Goal: Task Accomplishment & Management: Use online tool/utility

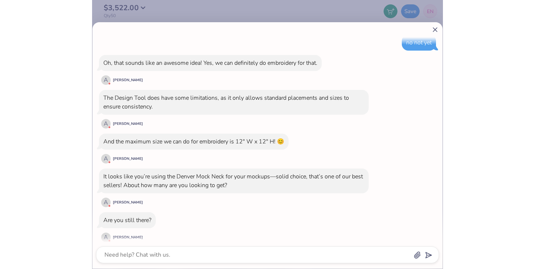
scroll to position [1292, 0]
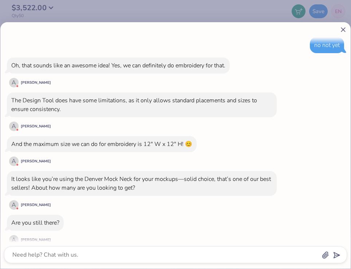
click at [235, 12] on div "How can we help you? That color is made to order so it takes longer to ship. Sw…" at bounding box center [175, 134] width 351 height 269
type textarea "x"
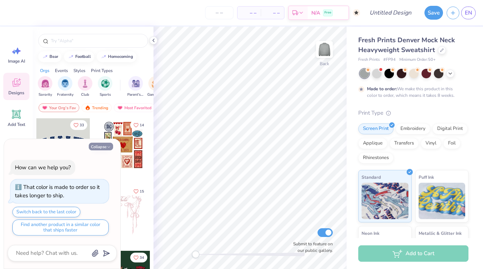
click at [100, 145] on button "Collapse" at bounding box center [101, 147] width 24 height 8
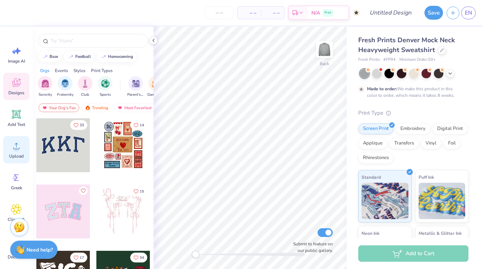
click at [19, 142] on icon at bounding box center [16, 145] width 11 height 11
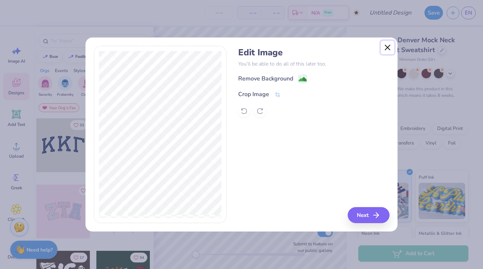
click at [387, 51] on button "Close" at bounding box center [388, 48] width 14 height 14
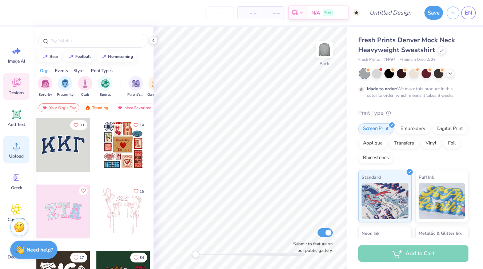
click at [12, 146] on icon at bounding box center [16, 145] width 11 height 11
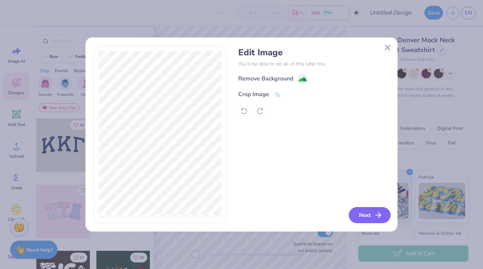
click at [367, 217] on button "Next" at bounding box center [370, 215] width 42 height 16
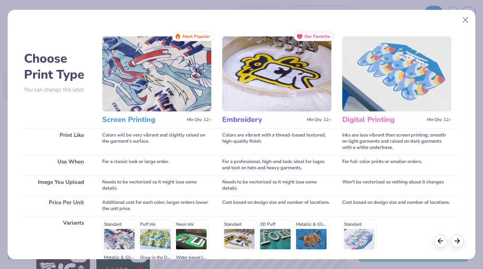
click at [283, 91] on img at bounding box center [276, 73] width 109 height 75
click at [460, 241] on icon at bounding box center [457, 240] width 8 height 8
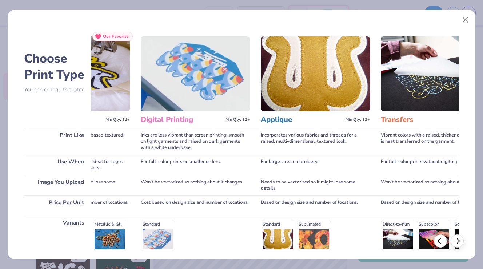
scroll to position [0, 218]
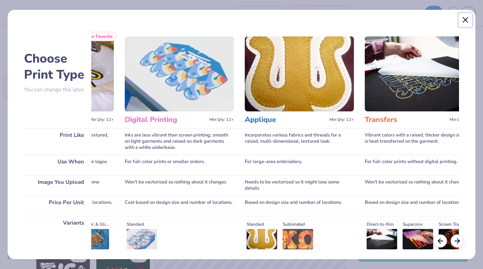
click at [464, 18] on button "Close" at bounding box center [466, 20] width 14 height 14
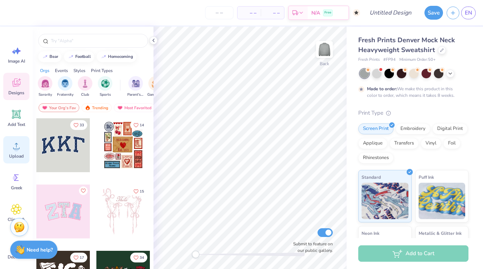
click at [17, 150] on circle at bounding box center [16, 148] width 5 height 5
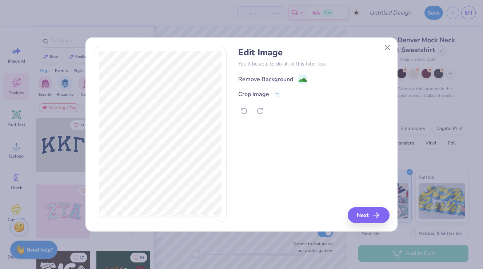
click at [293, 77] on div "Remove Background" at bounding box center [265, 79] width 55 height 9
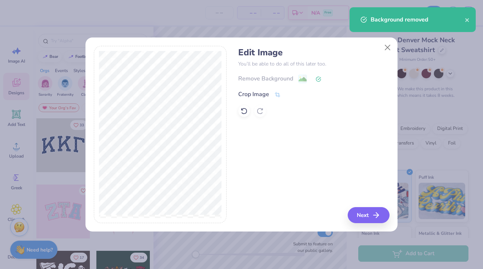
click at [283, 83] on div "Remove Background Crop Image" at bounding box center [313, 95] width 151 height 43
click at [246, 111] on icon at bounding box center [243, 110] width 7 height 7
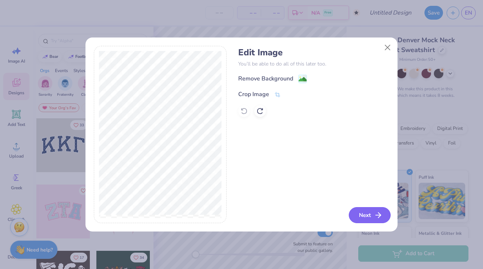
click at [376, 221] on button "Next" at bounding box center [370, 215] width 42 height 16
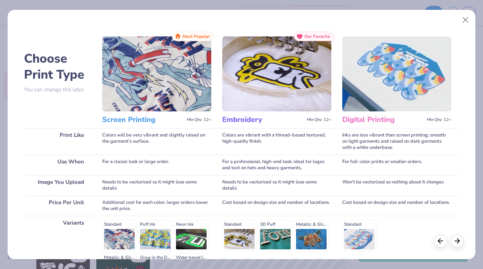
click at [248, 100] on img at bounding box center [276, 73] width 109 height 75
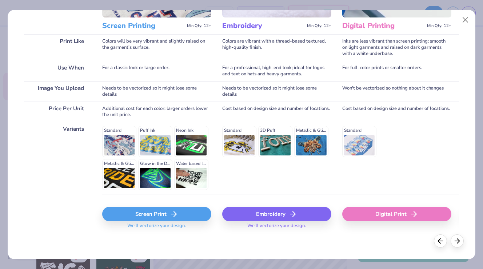
click at [303, 214] on div "Embroidery" at bounding box center [276, 214] width 109 height 15
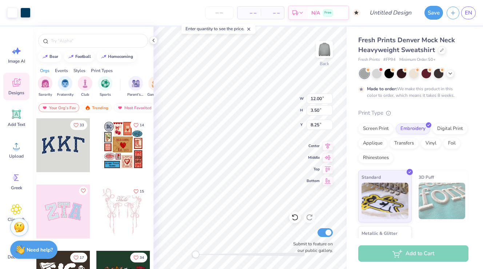
type textarea "x"
type input "2.11"
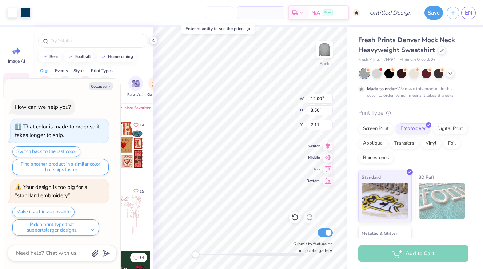
type textarea "x"
type input "2.16"
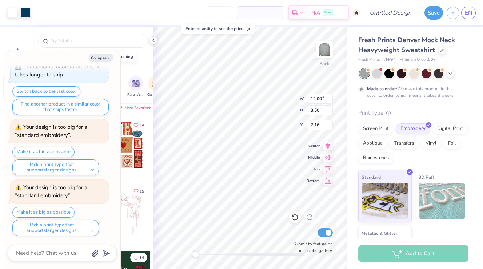
scroll to position [92, 0]
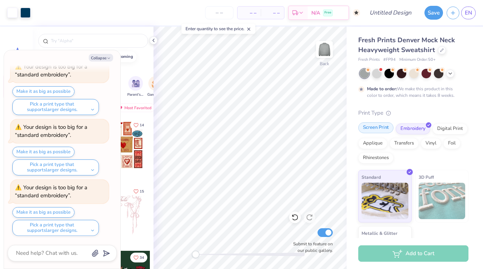
click at [390, 131] on div "Screen Print" at bounding box center [375, 127] width 35 height 11
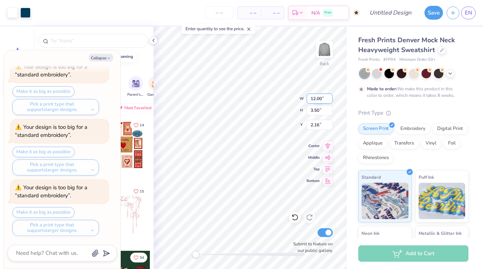
click at [319, 95] on div "Back W 12.00 12.00 " H 3.50 3.50 " Y 2.16 2.16 " Center Middle Top Bottom Submi…" at bounding box center [250, 148] width 193 height 242
type textarea "x"
type input "2.15"
type textarea "x"
type input "13.18"
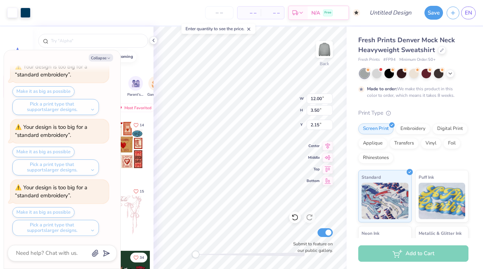
type input "3.84"
type input "2.16"
click at [375, 70] on div at bounding box center [376, 72] width 9 height 9
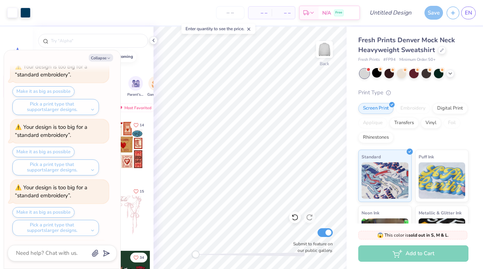
scroll to position [411, 0]
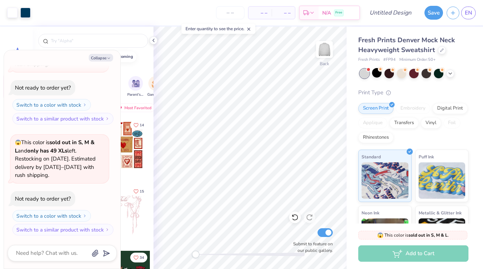
click at [453, 76] on div at bounding box center [414, 73] width 109 height 9
click at [152, 39] on icon at bounding box center [154, 40] width 6 height 6
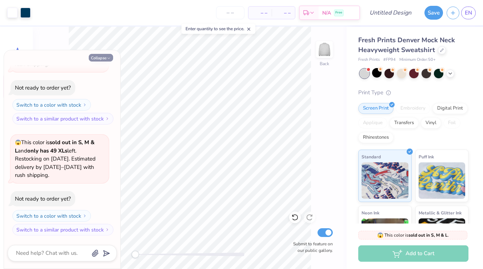
click at [104, 56] on button "Collapse" at bounding box center [101, 58] width 24 height 8
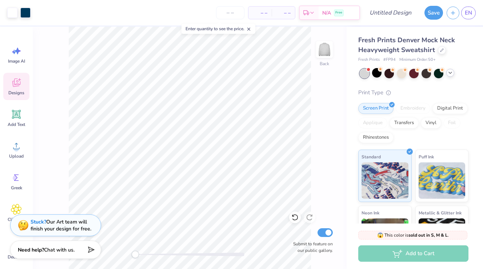
click at [450, 72] on icon at bounding box center [451, 73] width 6 height 6
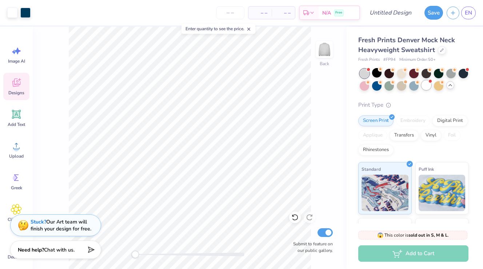
click at [428, 83] on div at bounding box center [426, 84] width 9 height 9
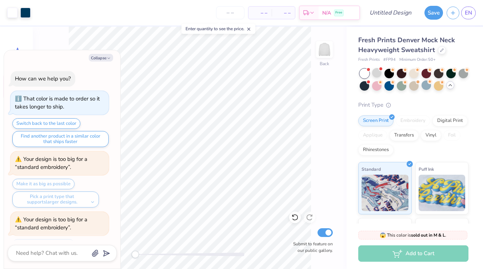
scroll to position [522, 0]
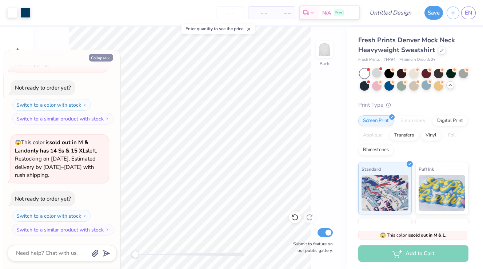
click at [98, 58] on button "Collapse" at bounding box center [101, 58] width 24 height 8
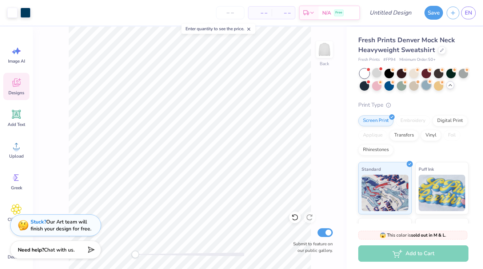
click at [429, 86] on div at bounding box center [426, 84] width 9 height 9
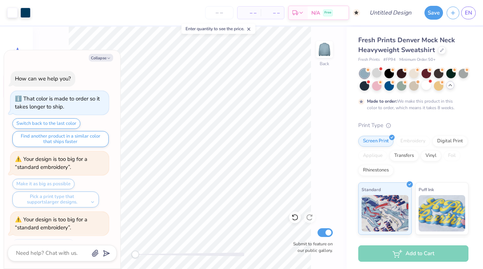
scroll to position [643, 0]
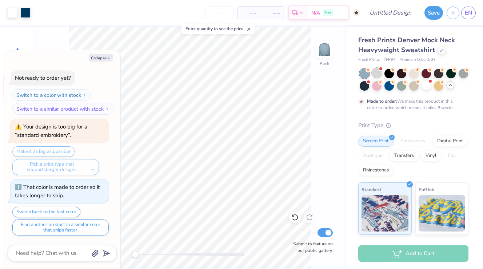
click at [373, 72] on div at bounding box center [376, 72] width 9 height 9
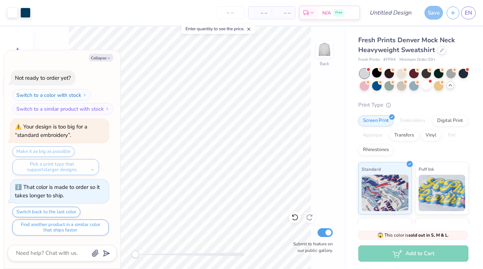
scroll to position [850, 0]
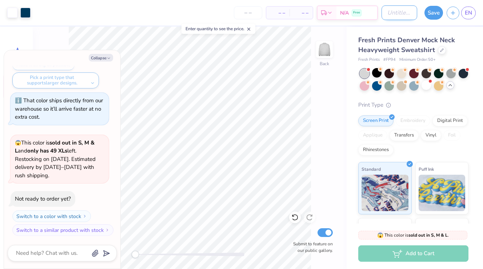
click at [386, 11] on input "Design Title" at bounding box center [400, 12] width 36 height 15
type textarea "x"
type input "B"
type textarea "x"
type input "Be"
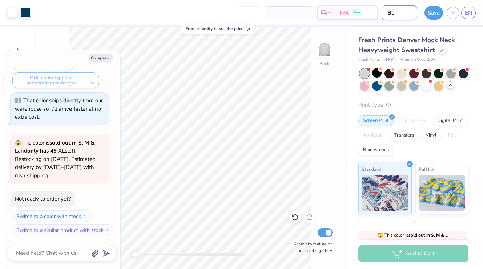
type textarea "x"
type input "Be"
type textarea "x"
type input "Be W"
type textarea "x"
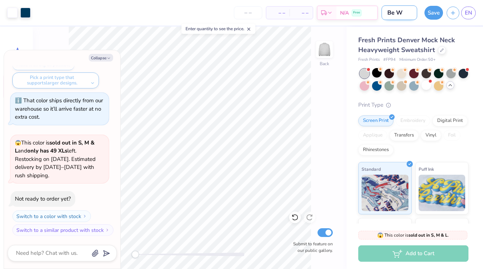
type input "Be"
type textarea "x"
type input "Be"
type textarea "x"
type input "B"
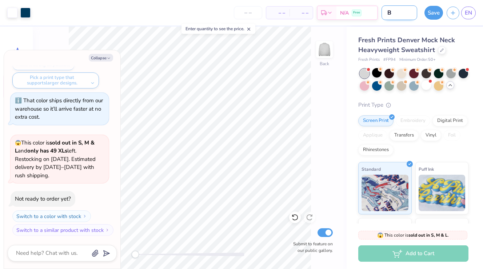
type textarea "x"
type input "B"
type textarea "x"
type input "BE"
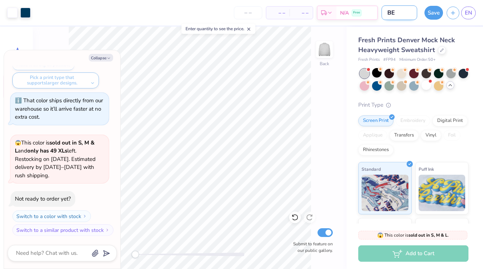
type textarea "x"
type input "BE"
type textarea "x"
type input "BE W"
type textarea "x"
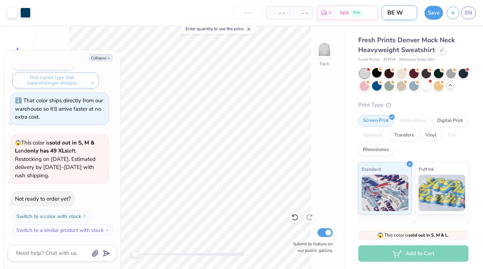
type input "BE WE"
type textarea "x"
type input "BE WEL"
type textarea "x"
type input "BE WELL"
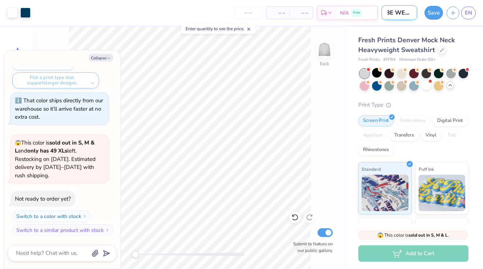
type textarea "x"
type input "BE WELL"
type textarea "x"
type input "BE WELL W"
type textarea "x"
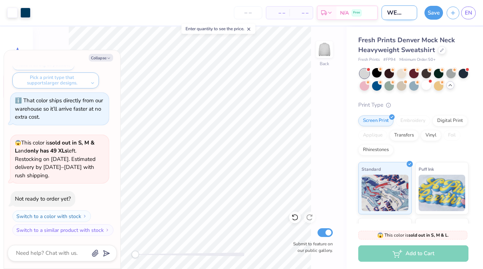
type input "BE WELL WS"
type textarea "x"
type input "BE WELL WS"
click at [432, 10] on button "Save" at bounding box center [434, 12] width 19 height 14
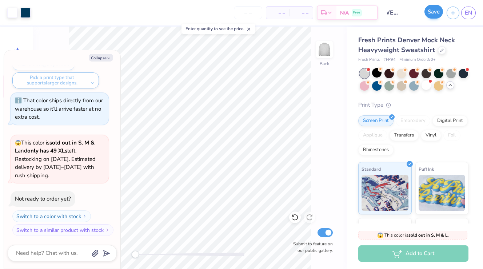
scroll to position [0, 0]
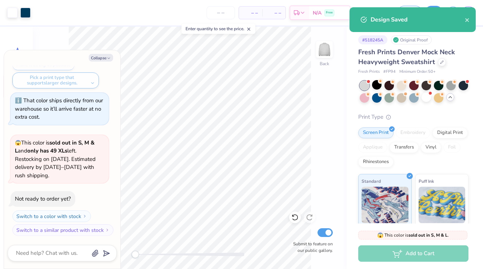
type textarea "x"
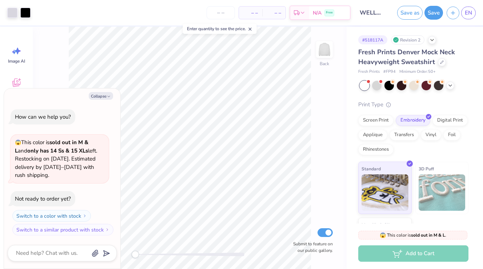
type textarea "x"
